Goal: Task Accomplishment & Management: Complete application form

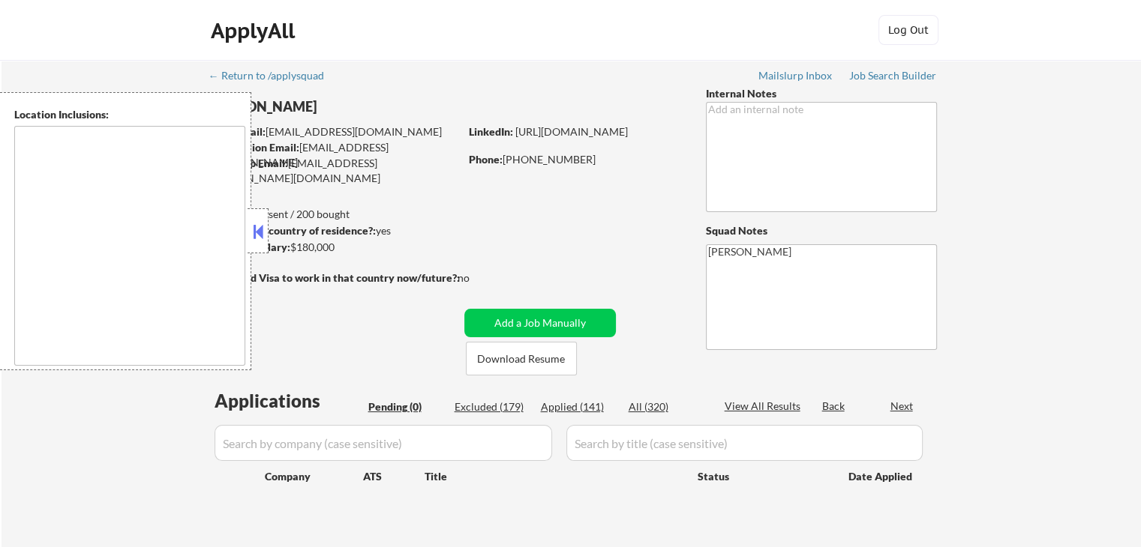
type textarea "[GEOGRAPHIC_DATA], [GEOGRAPHIC_DATA] [GEOGRAPHIC_DATA], [GEOGRAPHIC_DATA] [GEOG…"
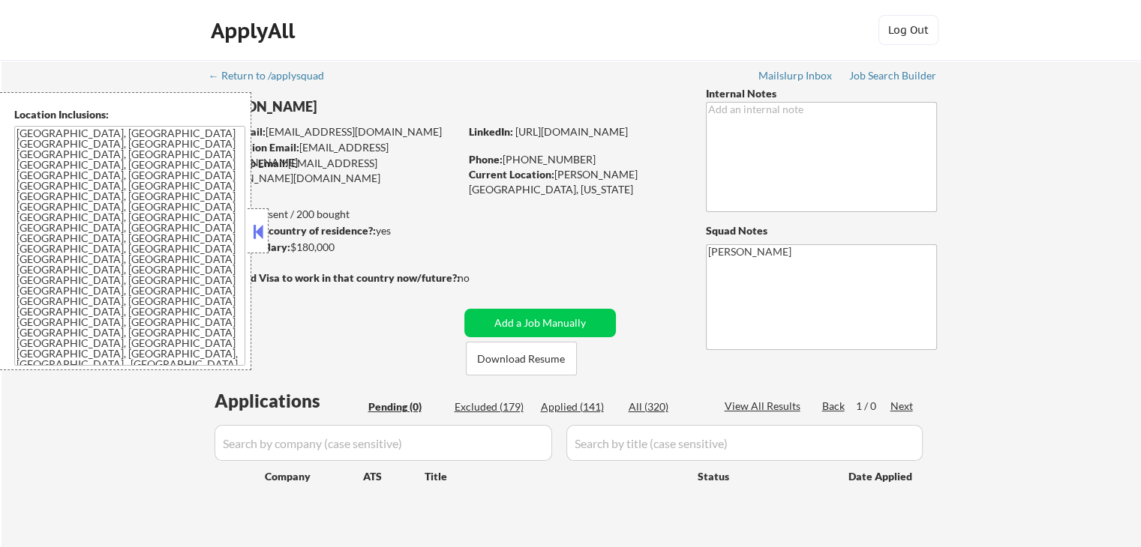
drag, startPoint x: 1105, startPoint y: 340, endPoint x: 1096, endPoint y: 337, distance: 10.2
click at [1098, 337] on div "← Return to /applysquad Mailslurp Inbox Job Search Builder [PERSON_NAME] User E…" at bounding box center [570, 310] width 1139 height 500
click at [264, 231] on button at bounding box center [258, 231] width 16 height 22
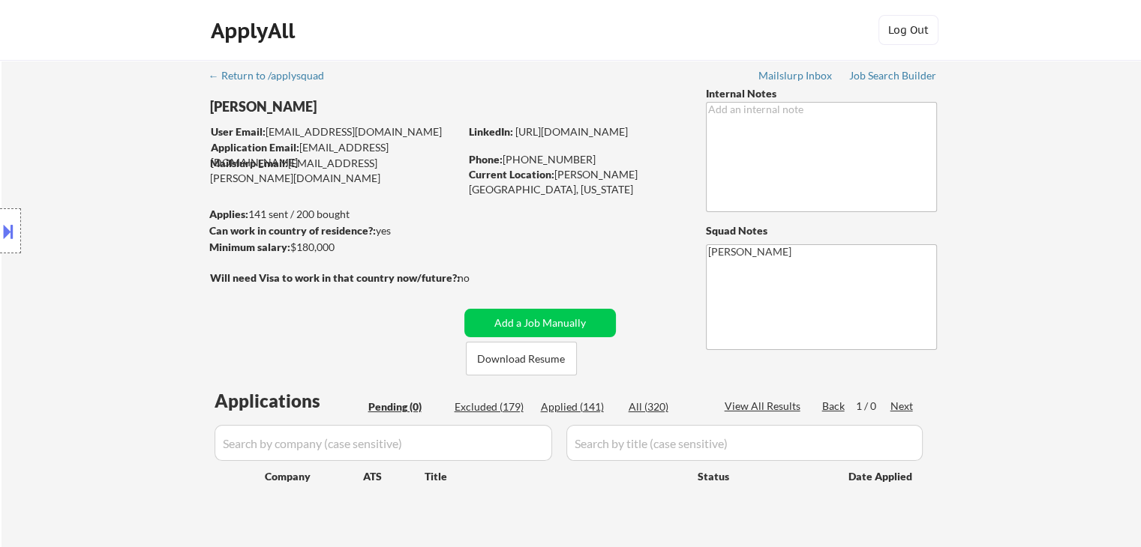
select select ""pending""
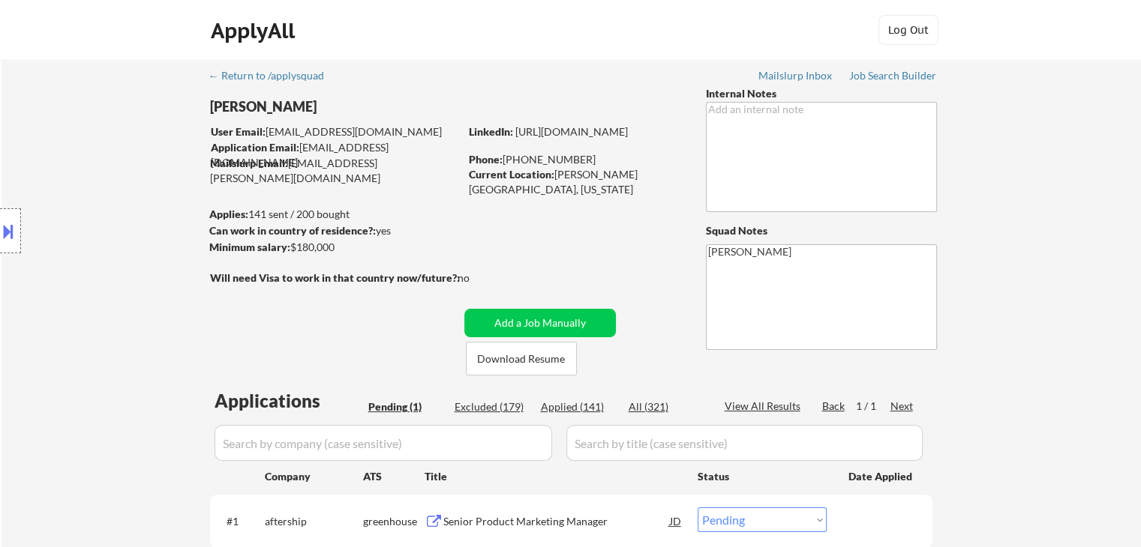
click at [122, 226] on div "Location Inclusions: [GEOGRAPHIC_DATA], [GEOGRAPHIC_DATA] [GEOGRAPHIC_DATA], [G…" at bounding box center [134, 231] width 268 height 278
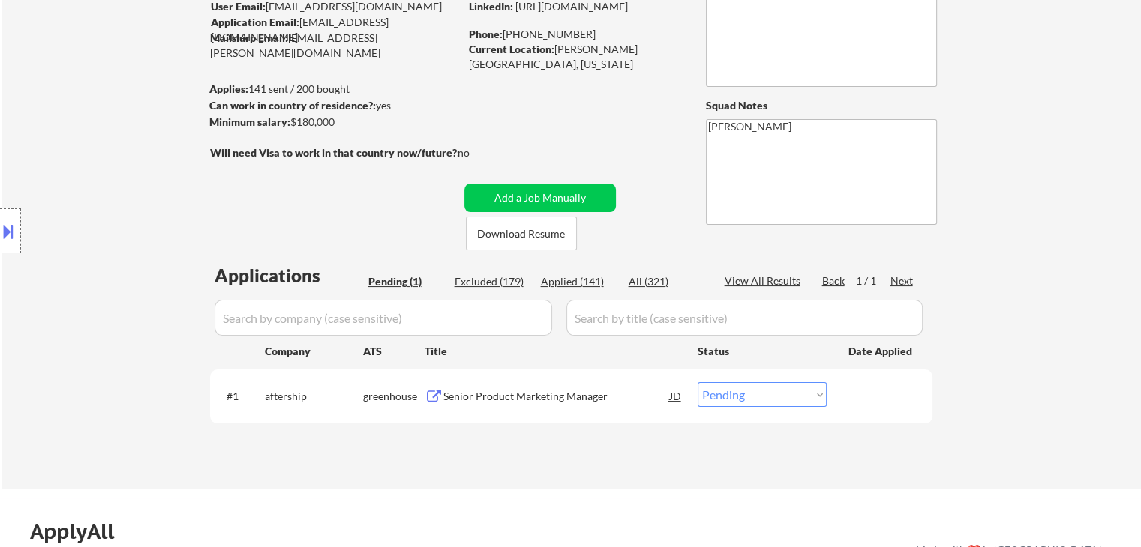
scroll to position [150, 0]
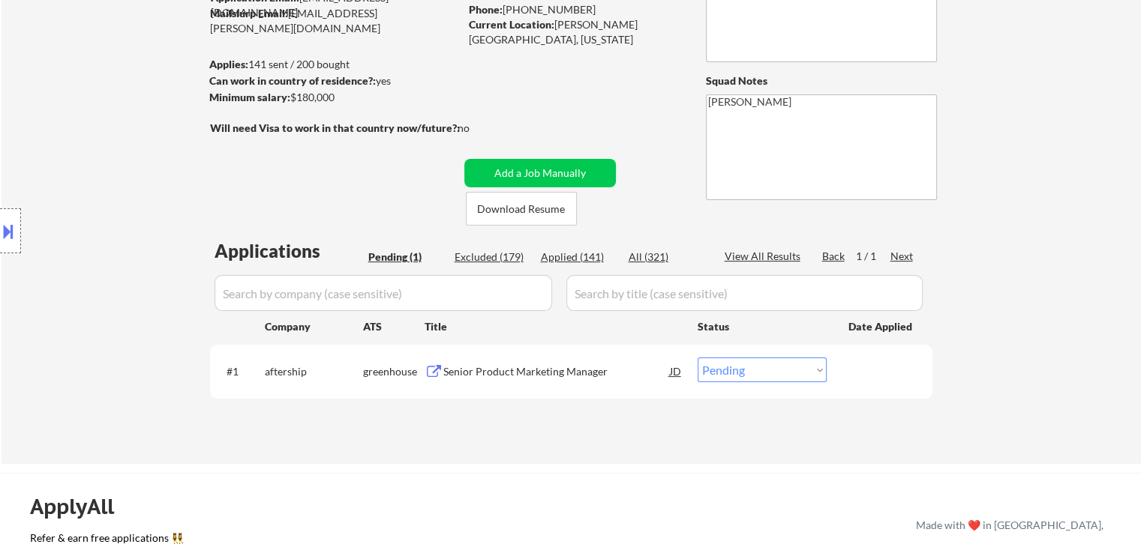
click at [166, 252] on div "Location Inclusions: [GEOGRAPHIC_DATA], [GEOGRAPHIC_DATA] [GEOGRAPHIC_DATA], [G…" at bounding box center [134, 231] width 268 height 278
click at [187, 236] on div "Location Inclusions: [GEOGRAPHIC_DATA], [GEOGRAPHIC_DATA] [GEOGRAPHIC_DATA], [G…" at bounding box center [134, 231] width 268 height 278
click at [169, 145] on div "Location Inclusions: [GEOGRAPHIC_DATA], [GEOGRAPHIC_DATA] [GEOGRAPHIC_DATA], [G…" at bounding box center [134, 231] width 268 height 278
click at [120, 120] on div "Location Inclusions: [GEOGRAPHIC_DATA], [GEOGRAPHIC_DATA] [GEOGRAPHIC_DATA], [G…" at bounding box center [134, 231] width 268 height 278
click at [122, 119] on div "Location Inclusions: [GEOGRAPHIC_DATA], [GEOGRAPHIC_DATA] [GEOGRAPHIC_DATA], [G…" at bounding box center [134, 231] width 268 height 278
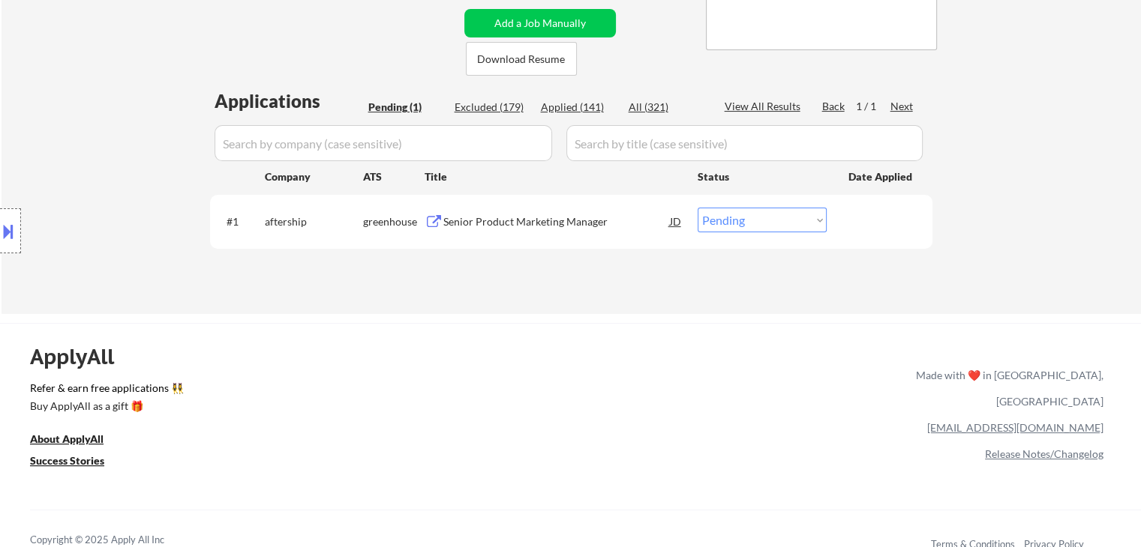
click at [122, 119] on div "Location Inclusions: [GEOGRAPHIC_DATA], [GEOGRAPHIC_DATA] [GEOGRAPHIC_DATA], [G…" at bounding box center [134, 231] width 268 height 278
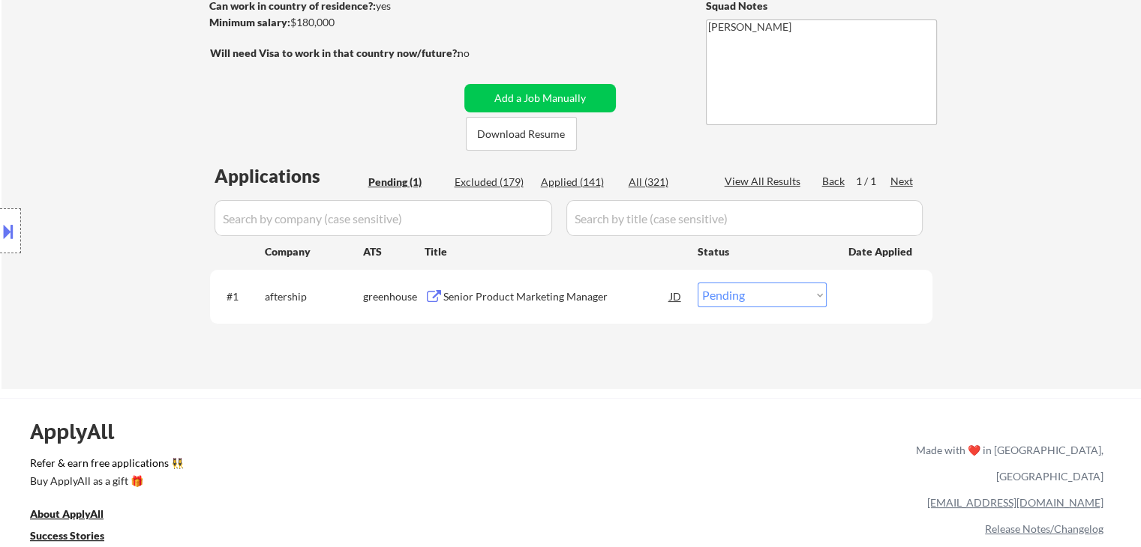
click at [122, 119] on div "Location Inclusions: [GEOGRAPHIC_DATA], [GEOGRAPHIC_DATA] [GEOGRAPHIC_DATA], [G…" at bounding box center [134, 231] width 268 height 278
click at [123, 119] on div "Location Inclusions: [GEOGRAPHIC_DATA], [GEOGRAPHIC_DATA] [GEOGRAPHIC_DATA], [G…" at bounding box center [134, 231] width 268 height 278
drag, startPoint x: 133, startPoint y: 120, endPoint x: 691, endPoint y: 364, distance: 608.9
click at [150, 124] on div "Location Inclusions: [GEOGRAPHIC_DATA], [GEOGRAPHIC_DATA] [GEOGRAPHIC_DATA], [G…" at bounding box center [134, 231] width 268 height 278
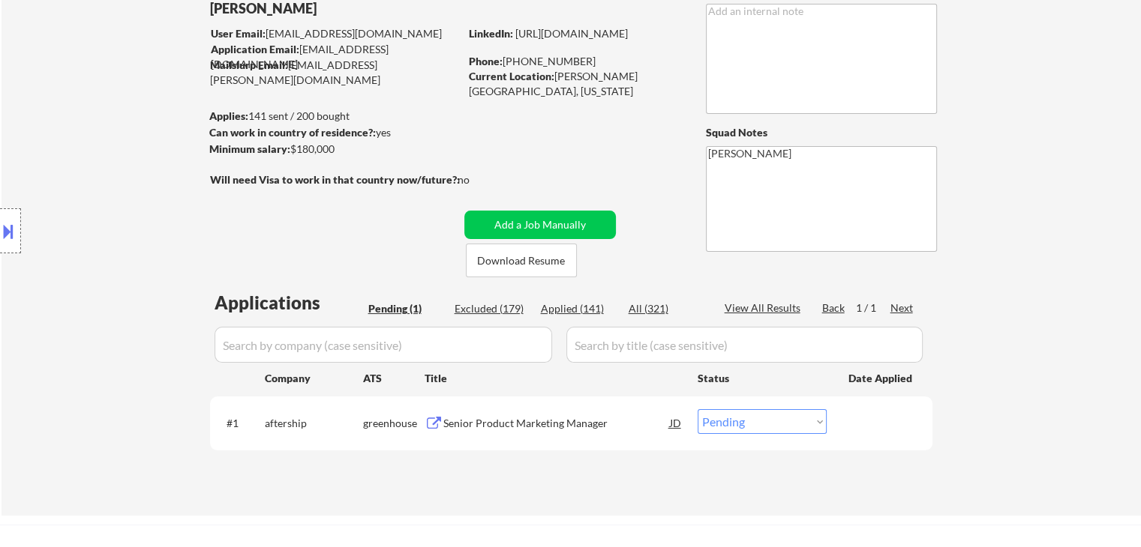
scroll to position [0, 0]
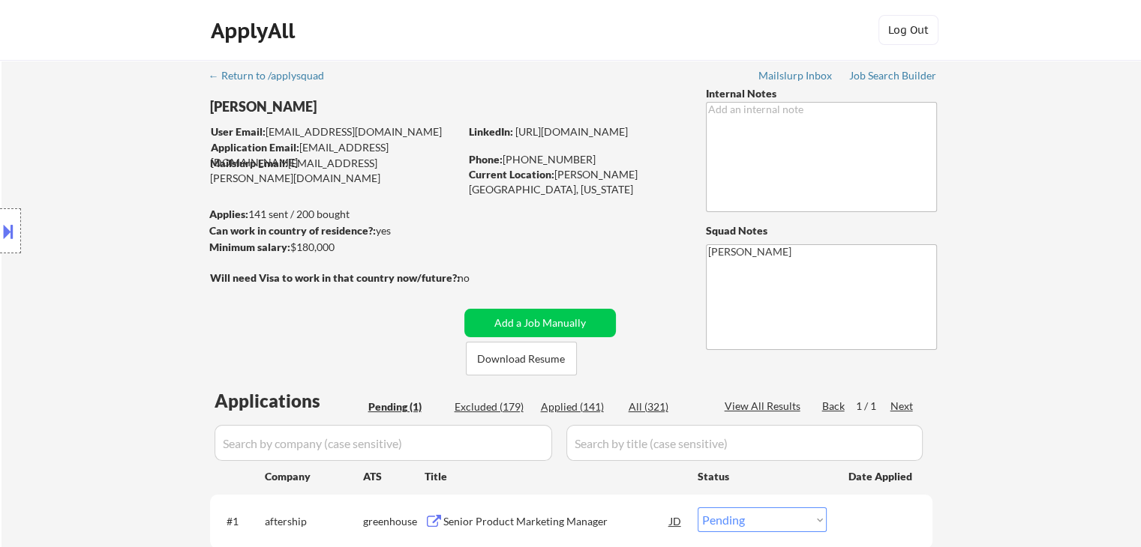
click at [3, 211] on div at bounding box center [10, 230] width 21 height 45
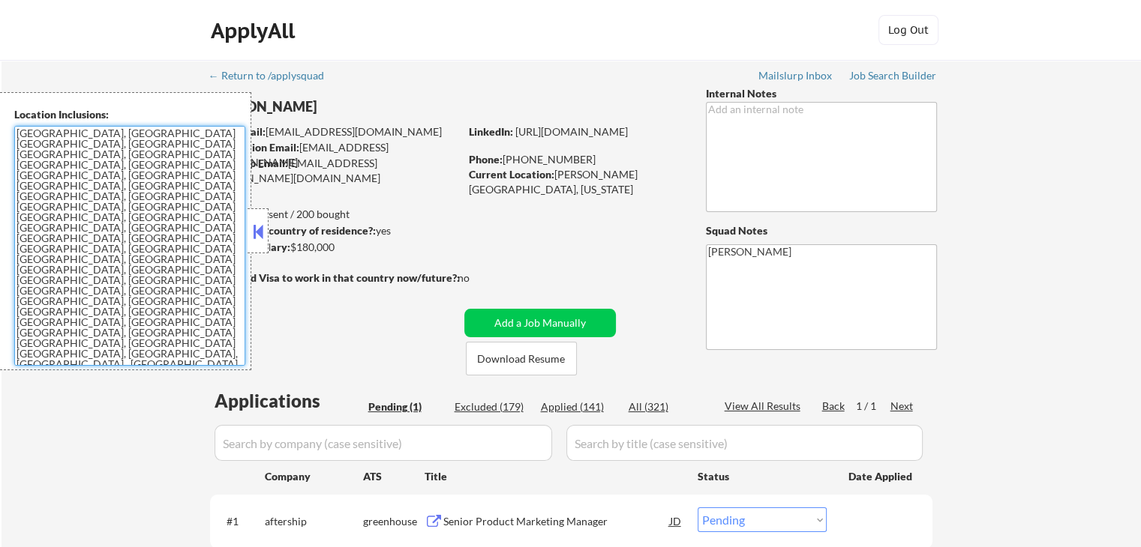
click at [124, 286] on textarea "[GEOGRAPHIC_DATA], [GEOGRAPHIC_DATA] [GEOGRAPHIC_DATA], [GEOGRAPHIC_DATA] [GEOG…" at bounding box center [129, 246] width 231 height 240
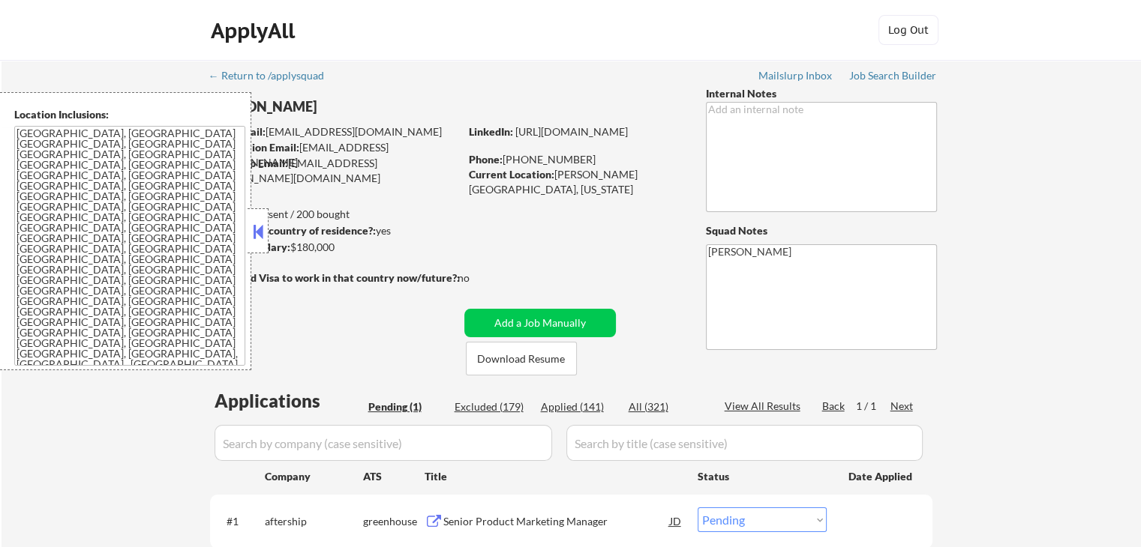
click at [259, 235] on button at bounding box center [258, 231] width 16 height 22
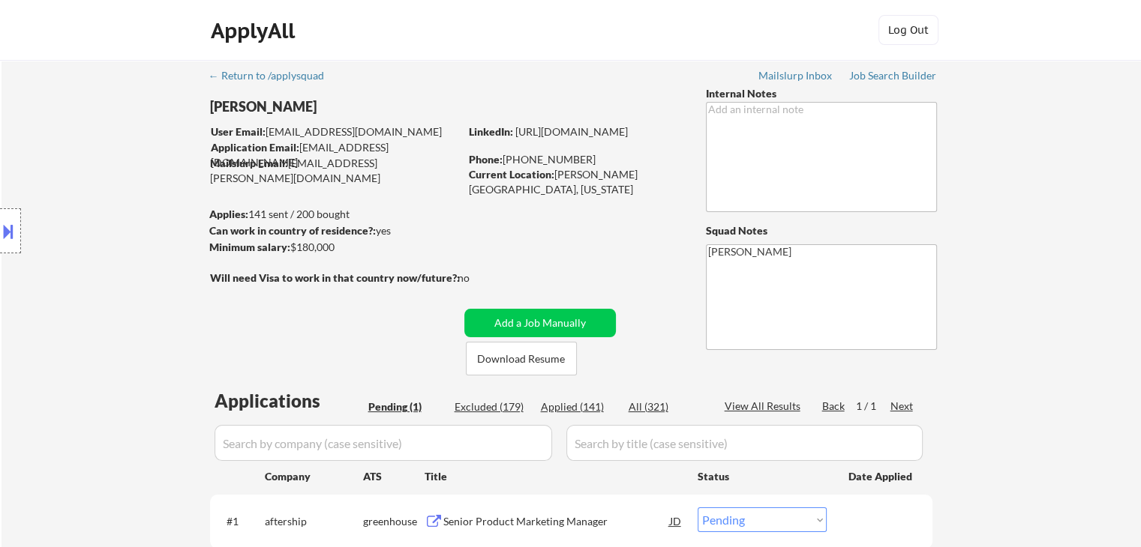
click at [66, 185] on div "Location Inclusions: [GEOGRAPHIC_DATA], [GEOGRAPHIC_DATA] [GEOGRAPHIC_DATA], [G…" at bounding box center [134, 231] width 268 height 278
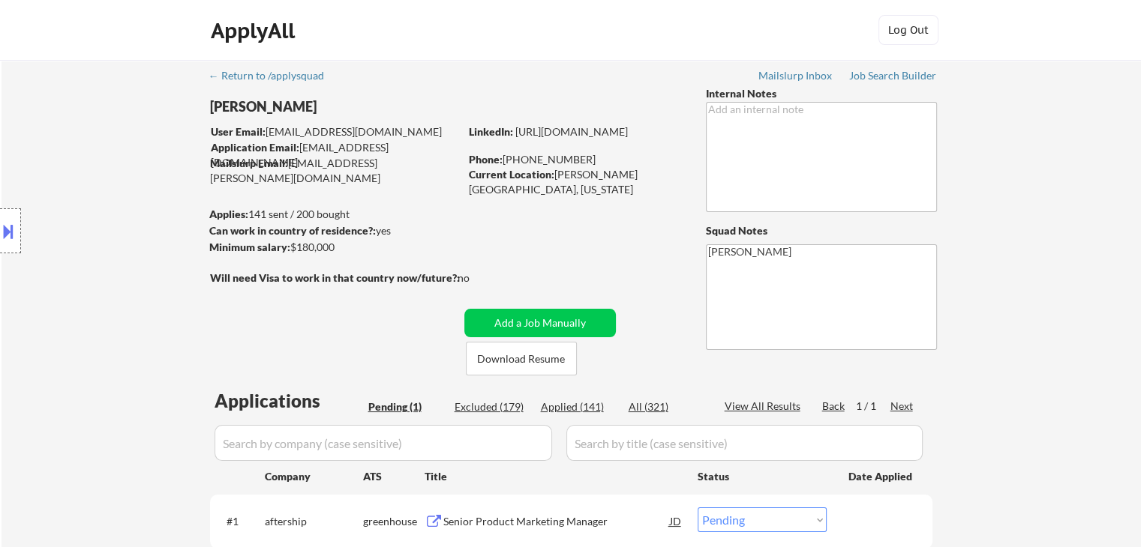
click at [66, 185] on div "Location Inclusions: [GEOGRAPHIC_DATA], [GEOGRAPHIC_DATA] [GEOGRAPHIC_DATA], [G…" at bounding box center [134, 231] width 268 height 278
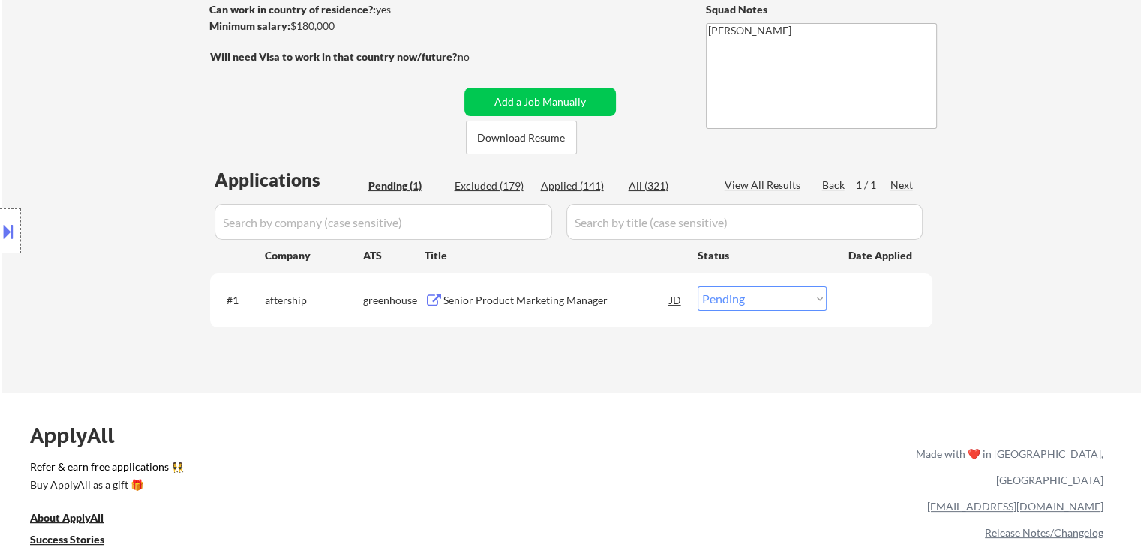
scroll to position [225, 0]
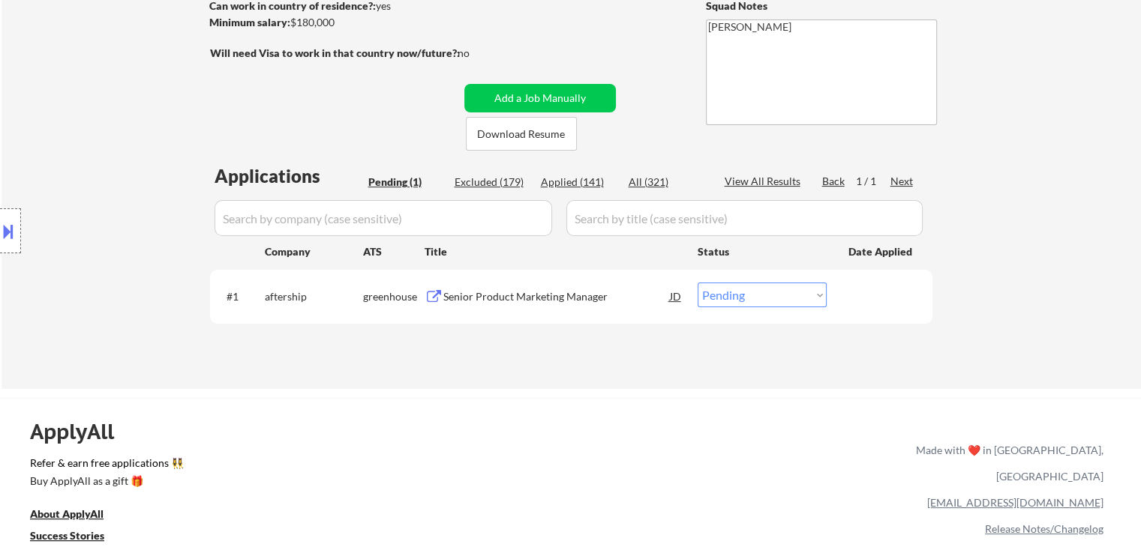
click at [487, 295] on div "Senior Product Marketing Manager" at bounding box center [556, 296] width 226 height 15
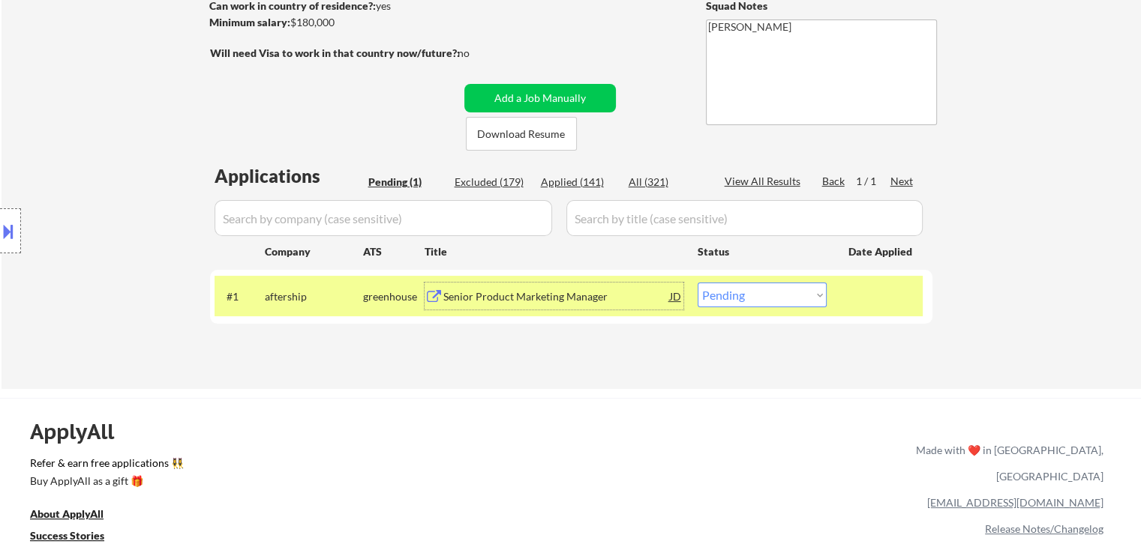
click at [370, 143] on div "← Return to /applysquad Mailslurp Inbox Job Search Builder [PERSON_NAME] User E…" at bounding box center [571, 106] width 748 height 542
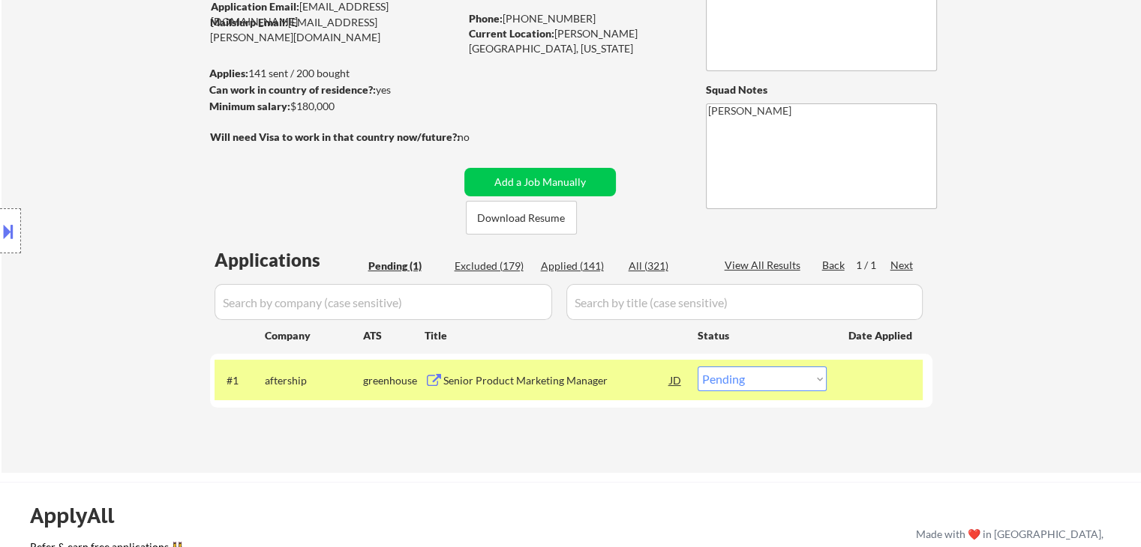
scroll to position [75, 0]
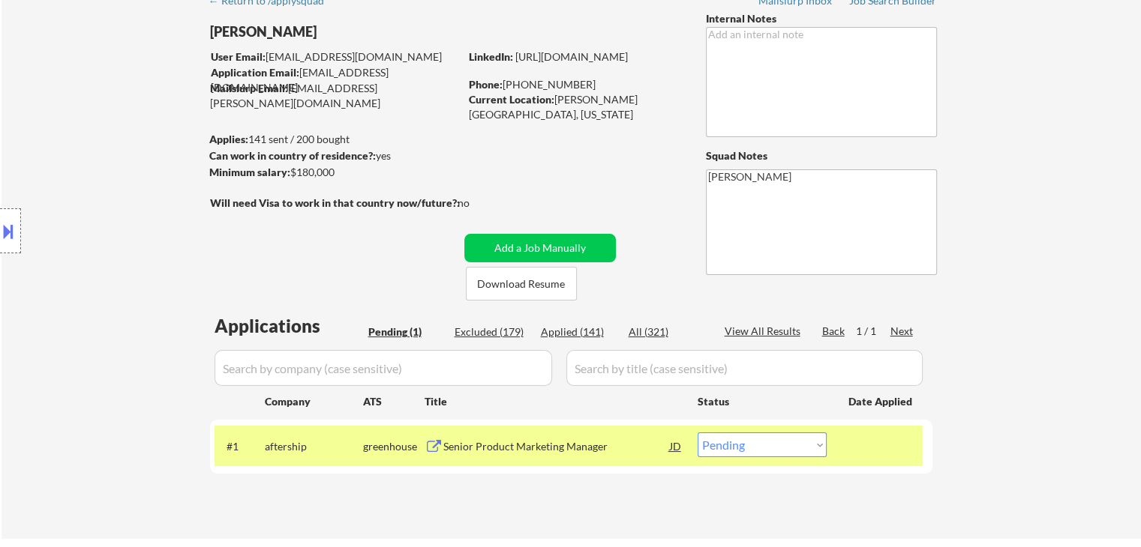
click at [404, 258] on div "← Return to /applysquad Mailslurp Inbox Job Search Builder [PERSON_NAME] User E…" at bounding box center [571, 256] width 748 height 542
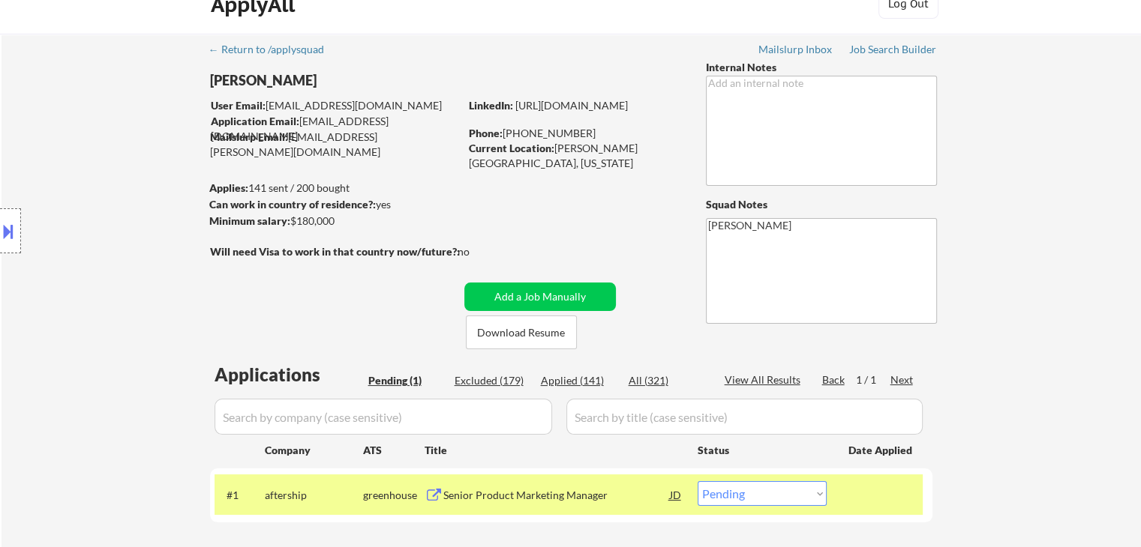
scroll to position [0, 0]
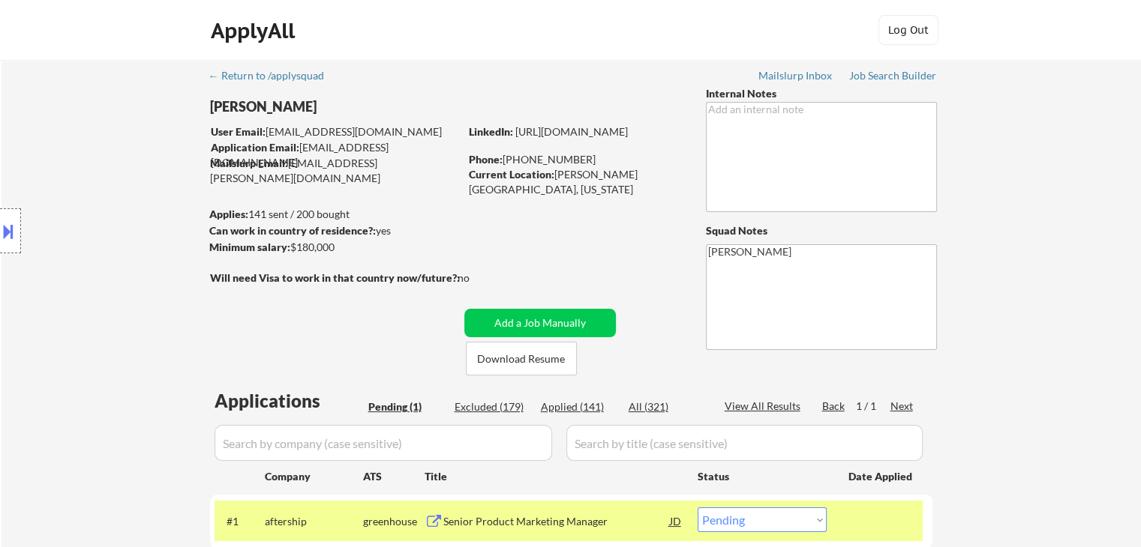
drag, startPoint x: 48, startPoint y: 130, endPoint x: 775, endPoint y: 57, distance: 730.3
click at [48, 128] on div "Location Inclusions: [GEOGRAPHIC_DATA], [GEOGRAPHIC_DATA] [GEOGRAPHIC_DATA], [G…" at bounding box center [134, 231] width 268 height 278
click at [1113, 60] on div "ApplyAll Log In Sign Up Log Out" at bounding box center [570, 30] width 1141 height 61
click at [79, 121] on div "Location Inclusions: [GEOGRAPHIC_DATA], [GEOGRAPHIC_DATA] [GEOGRAPHIC_DATA], [G…" at bounding box center [134, 231] width 268 height 278
